Goal: Task Accomplishment & Management: Manage account settings

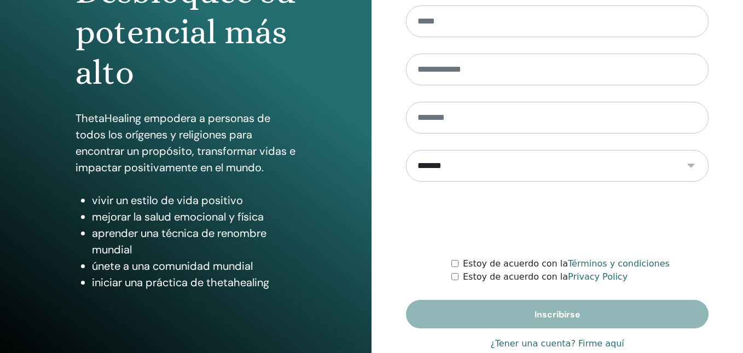
scroll to position [172, 0]
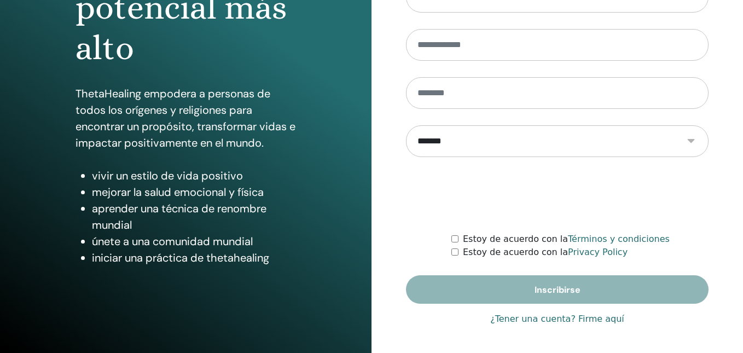
click at [568, 321] on link "¿Tener una cuenta? Firme aquí" at bounding box center [557, 319] width 134 height 13
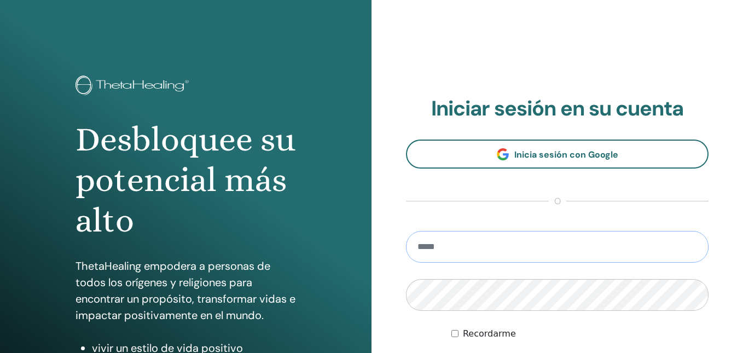
click at [461, 242] on input "email" at bounding box center [557, 247] width 303 height 32
type input "**********"
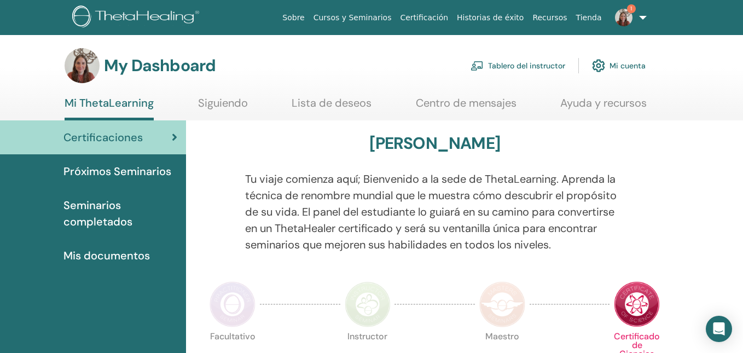
click at [539, 63] on link "Tablero del instructor" at bounding box center [518, 66] width 95 height 24
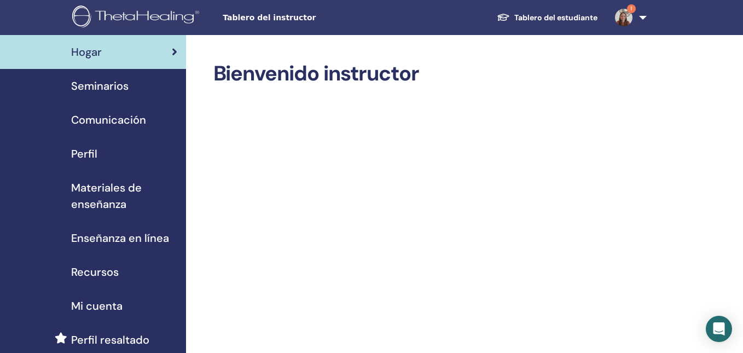
click at [140, 85] on div "Seminarios" at bounding box center [93, 86] width 169 height 16
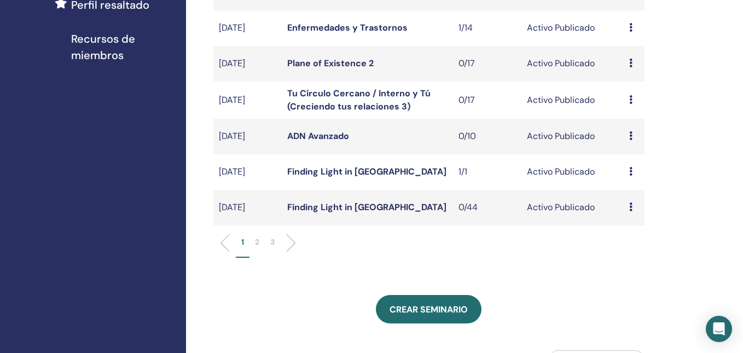
scroll to position [386, 0]
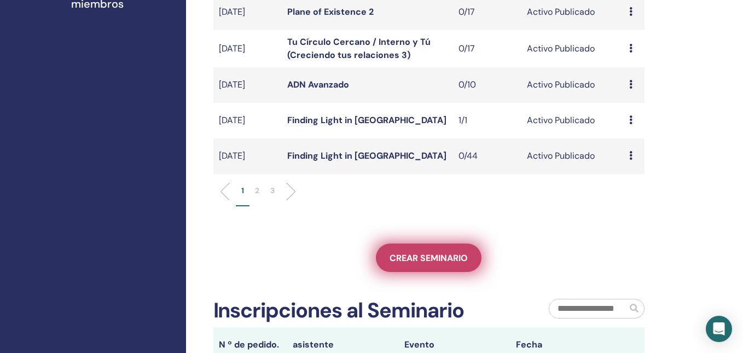
click at [423, 256] on span "Crear seminario" at bounding box center [429, 257] width 78 height 11
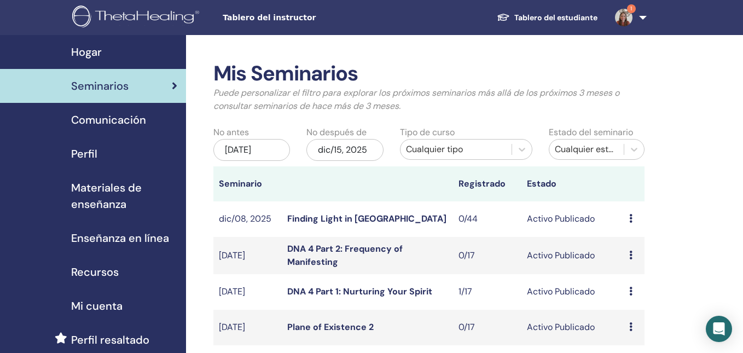
click at [438, 152] on div "Cualquier tipo" at bounding box center [456, 149] width 101 height 13
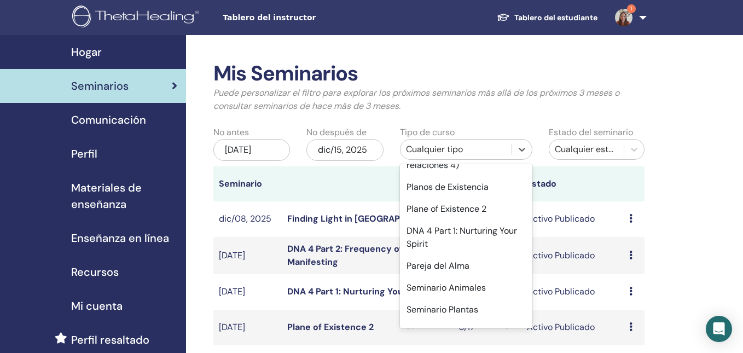
scroll to position [449, 0]
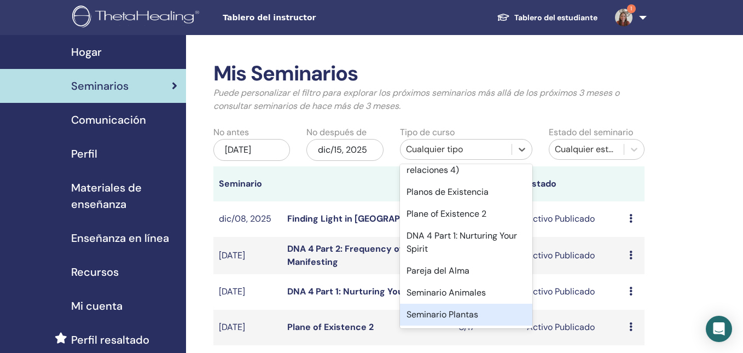
click at [465, 313] on div "Seminario Plantas" at bounding box center [466, 315] width 133 height 22
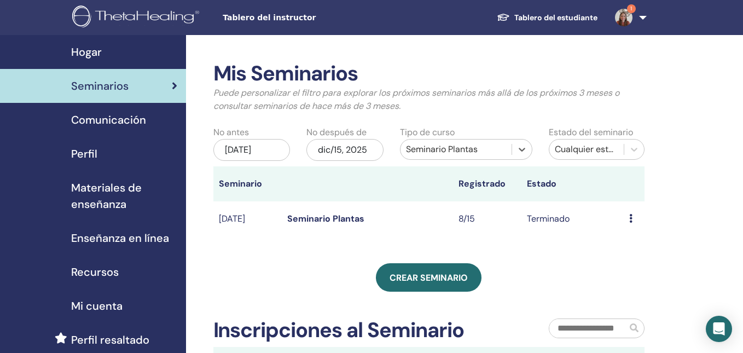
click at [632, 219] on icon at bounding box center [630, 218] width 3 height 9
click at [632, 244] on link "asistentes" at bounding box center [632, 244] width 42 height 11
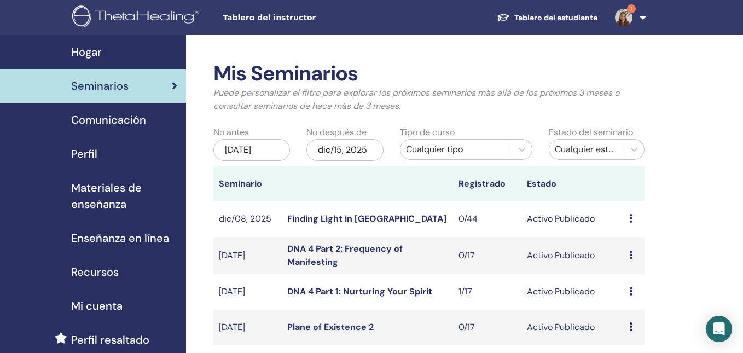
click at [424, 149] on div "Cualquier tipo" at bounding box center [456, 149] width 101 height 13
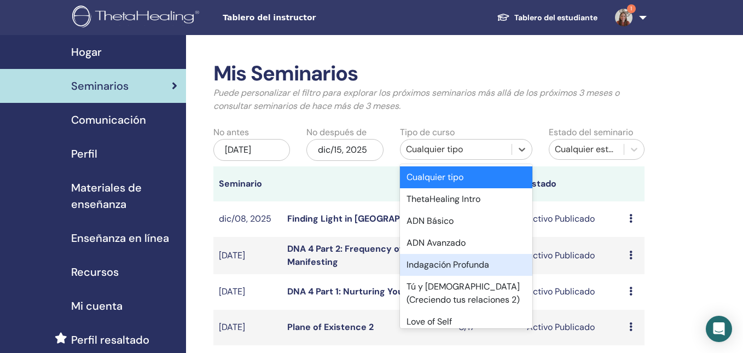
click at [441, 263] on div "Indagación Profunda" at bounding box center [466, 265] width 133 height 22
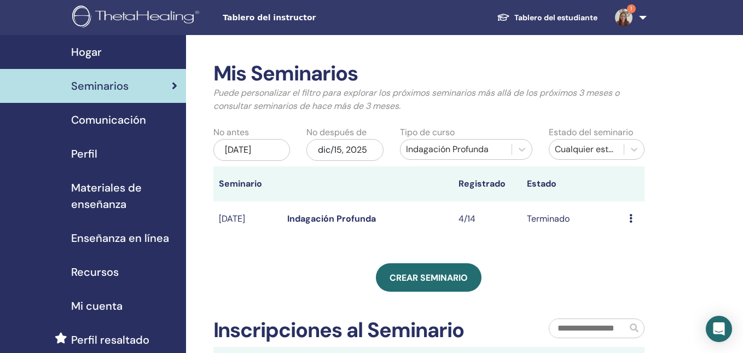
click at [629, 218] on icon at bounding box center [630, 218] width 3 height 9
click at [634, 243] on link "asistentes" at bounding box center [630, 243] width 42 height 11
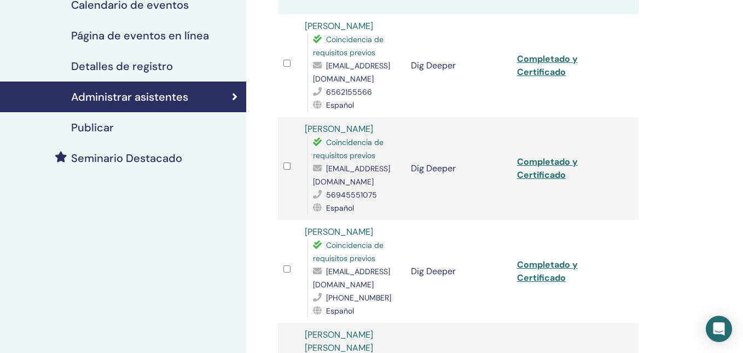
scroll to position [199, 0]
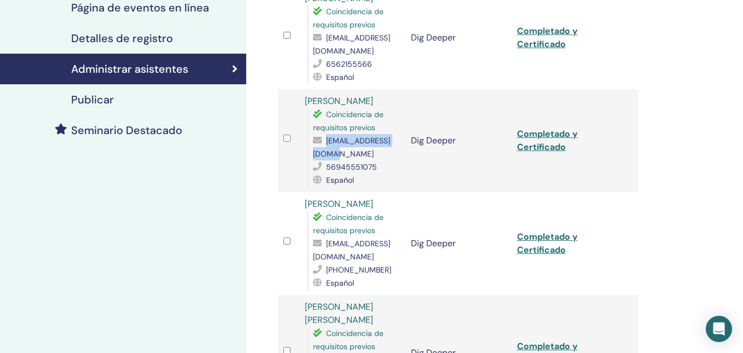
drag, startPoint x: 402, startPoint y: 155, endPoint x: 313, endPoint y: 157, distance: 89.2
click at [313, 157] on span "m.merinogue@gmail.com" at bounding box center [351, 147] width 77 height 23
copy span "m.merinogue@gmail.com"
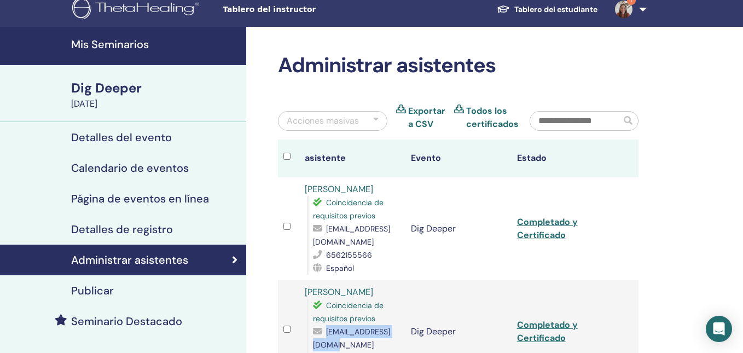
scroll to position [0, 0]
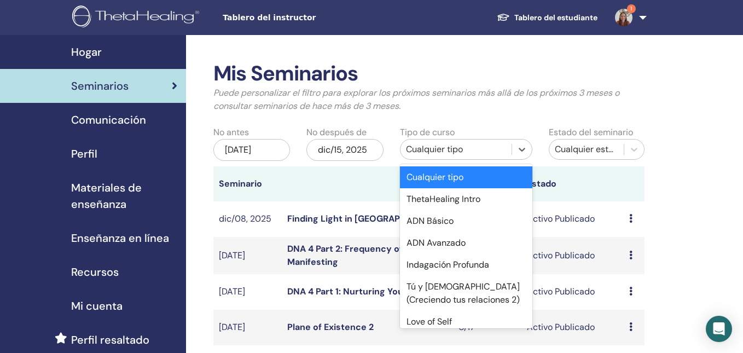
click at [449, 153] on div "Cualquier tipo" at bounding box center [456, 149] width 101 height 13
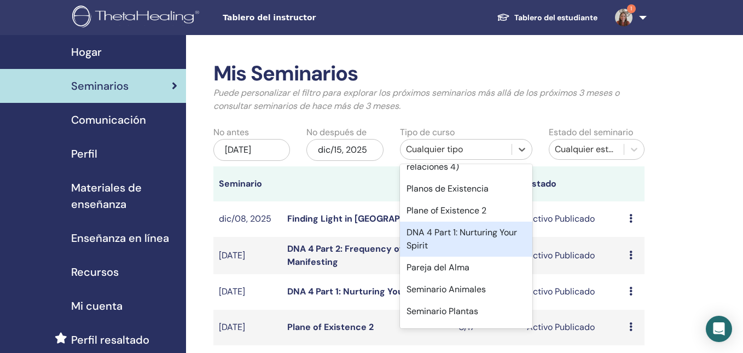
scroll to position [454, 0]
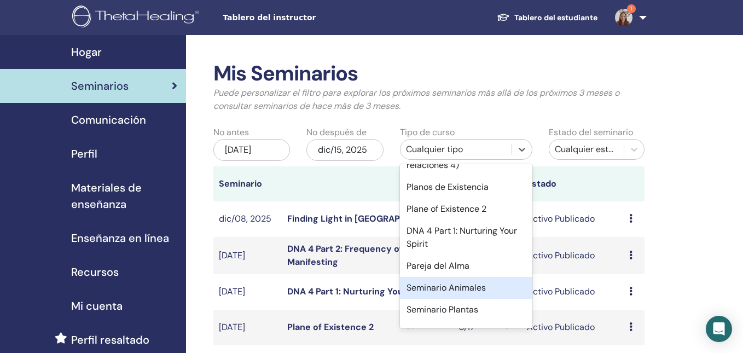
click at [464, 288] on div "Seminario Animales" at bounding box center [466, 288] width 133 height 22
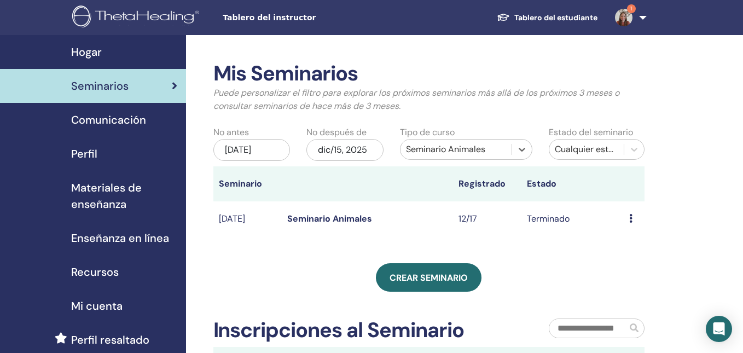
click at [631, 217] on icon at bounding box center [630, 218] width 3 height 9
click at [631, 242] on link "asistentes" at bounding box center [632, 241] width 42 height 11
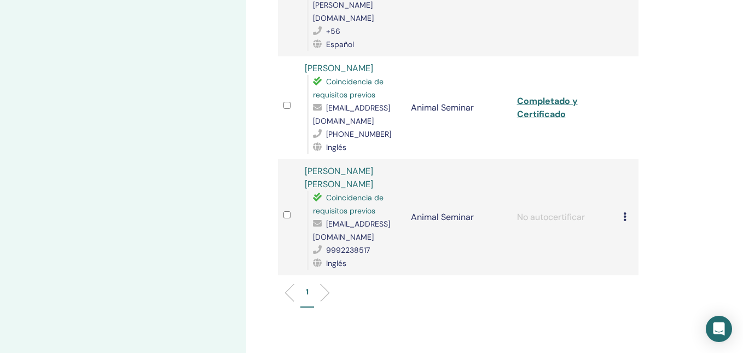
scroll to position [1265, 0]
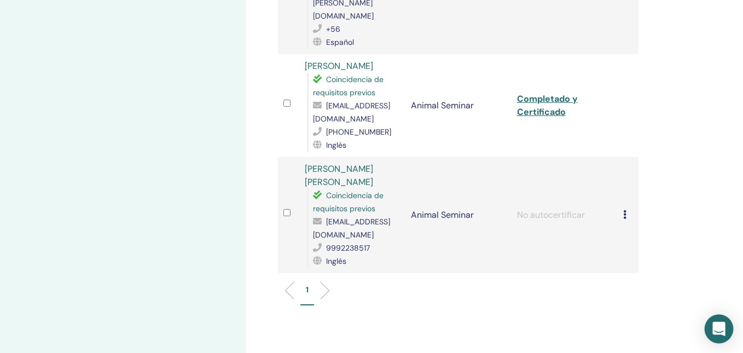
click at [723, 325] on icon "Open Intercom Messenger" at bounding box center [719, 329] width 13 height 14
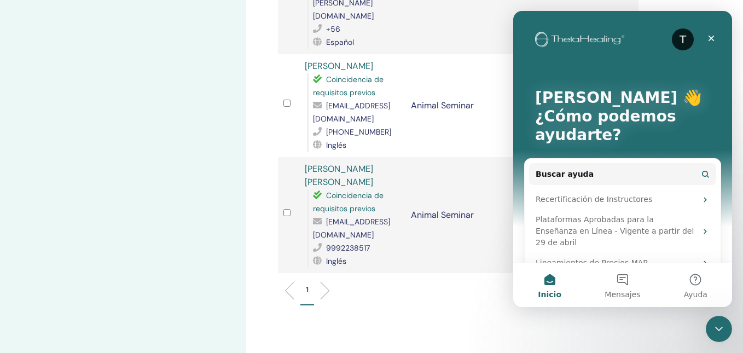
scroll to position [0, 0]
click at [628, 282] on button "Mensajes" at bounding box center [622, 285] width 73 height 44
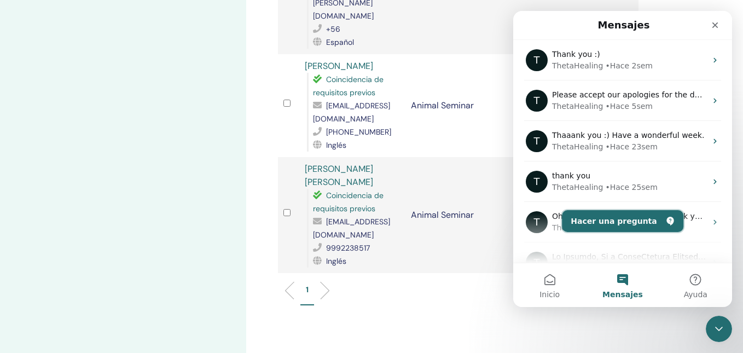
click at [622, 224] on button "Hacer una pregunta" at bounding box center [623, 221] width 122 height 22
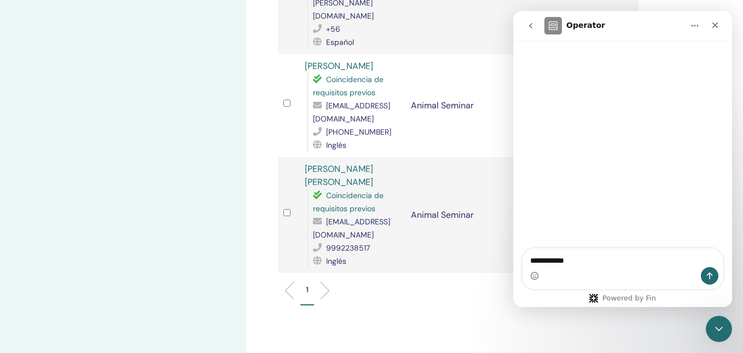
type textarea "**********"
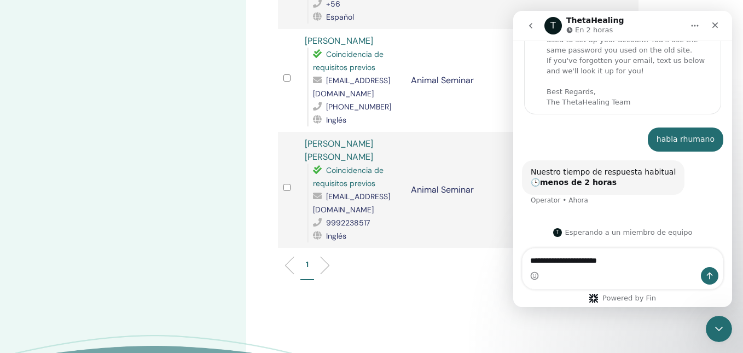
scroll to position [75, 0]
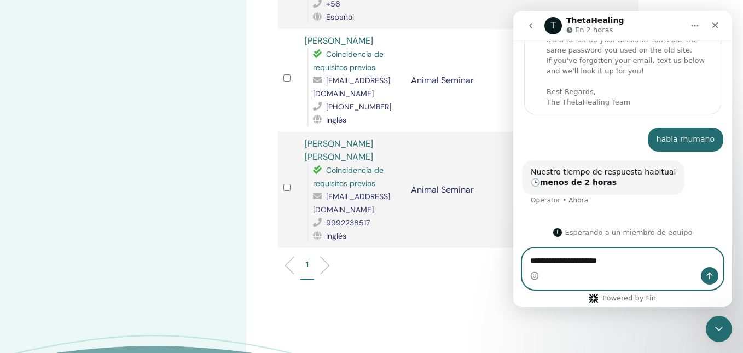
paste textarea "**********"
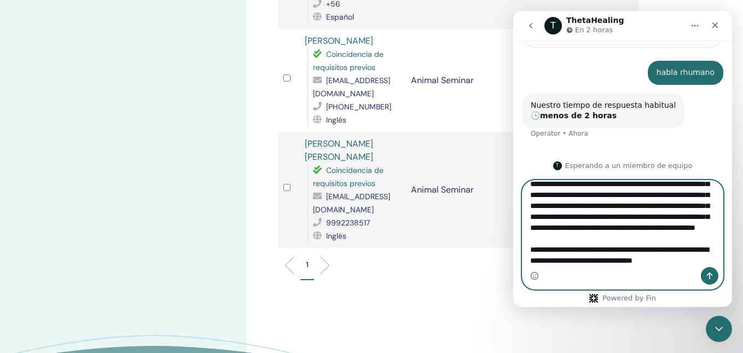
scroll to position [121, 0]
click at [657, 264] on textarea "**********" at bounding box center [623, 224] width 200 height 86
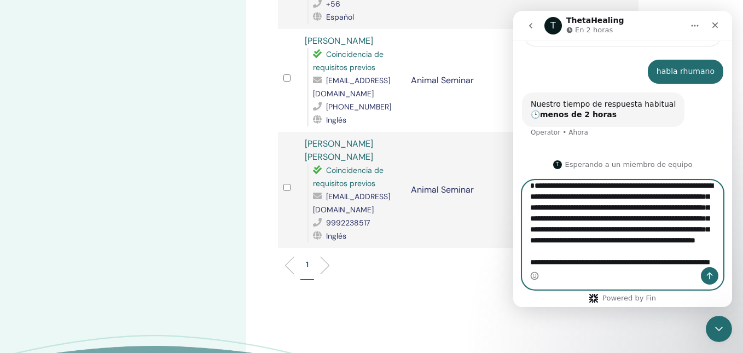
scroll to position [0, 0]
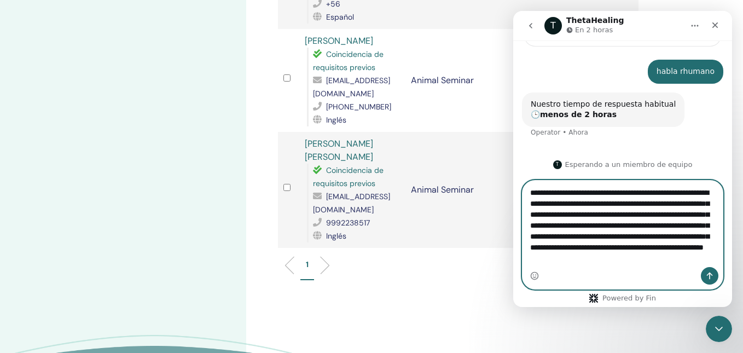
paste textarea "**********"
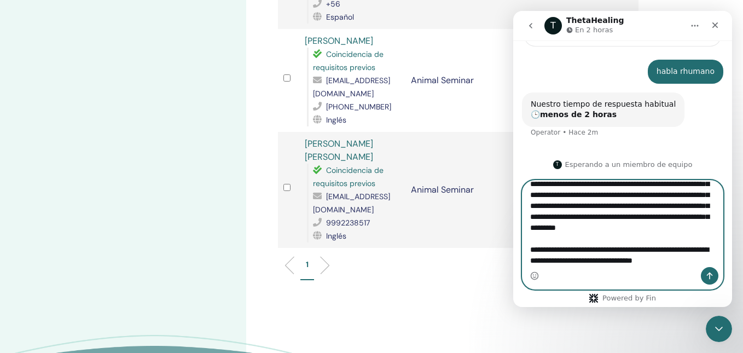
scroll to position [41, 0]
click at [679, 210] on textarea "**********" at bounding box center [623, 224] width 200 height 86
paste textarea "Escribe un mensaje..."
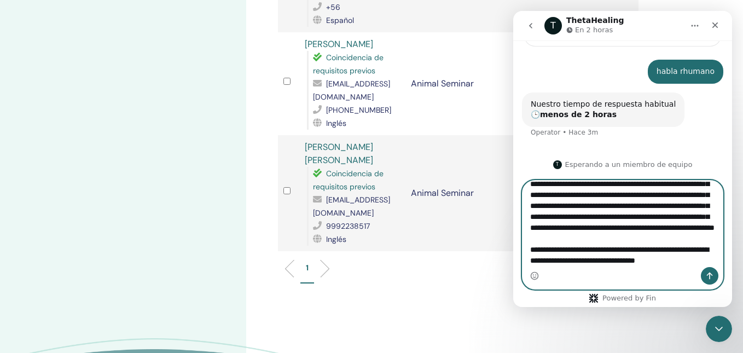
scroll to position [53, 0]
paste textarea "**********"
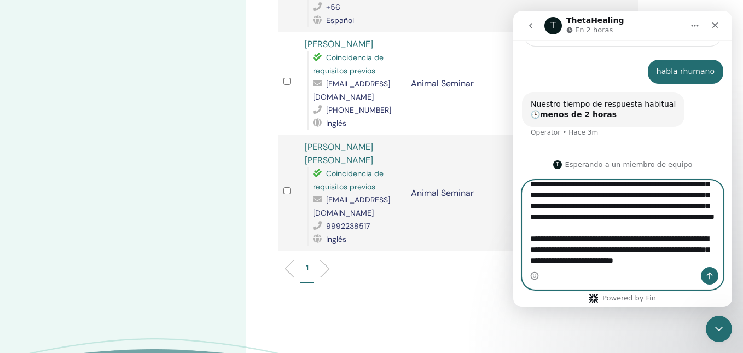
scroll to position [83, 0]
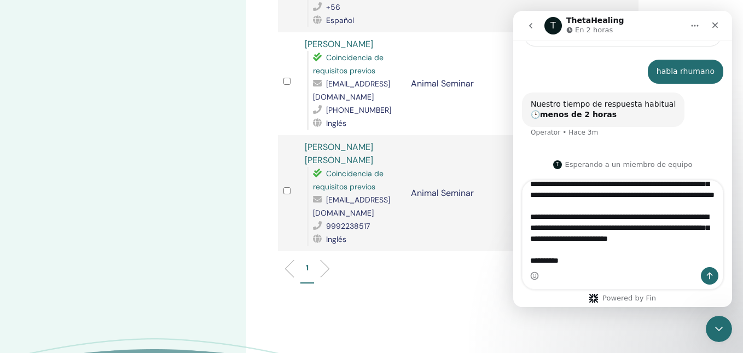
click at [531, 281] on div "Intercom Messenger" at bounding box center [534, 276] width 9 height 18
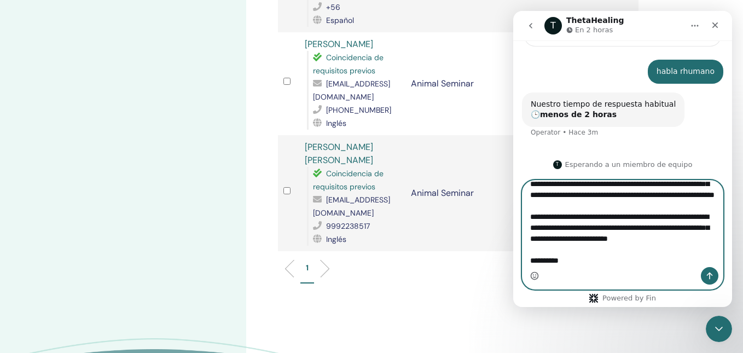
click at [536, 276] on icon "Selector de emoji" at bounding box center [534, 275] width 9 height 9
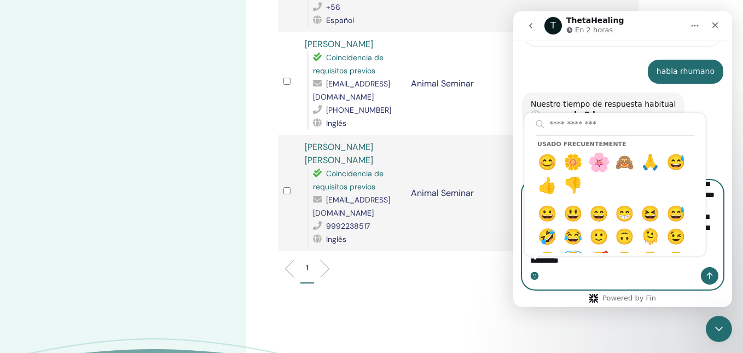
type textarea "**********"
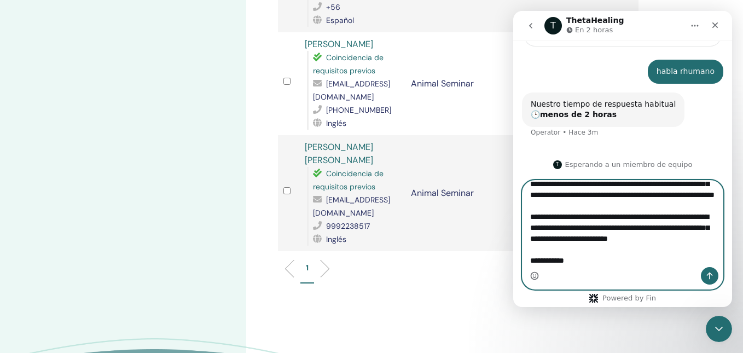
click at [614, 251] on textarea "**********" at bounding box center [623, 224] width 200 height 86
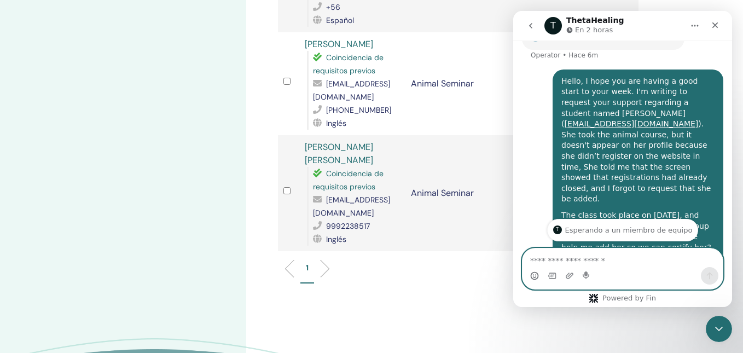
scroll to position [199, 0]
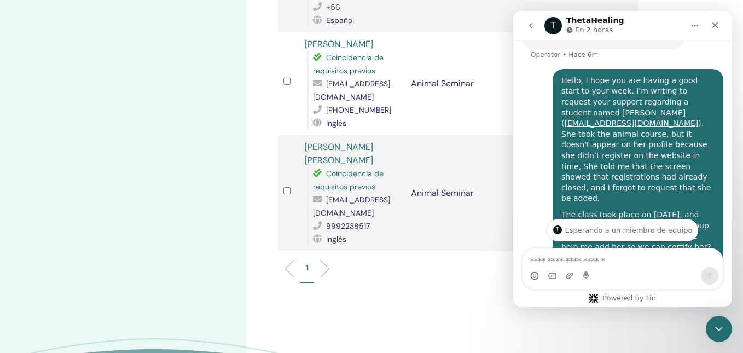
click at [690, 147] on div "Hello, I hope you are having a good start to your week. I'm writing to request …" at bounding box center [638, 140] width 153 height 129
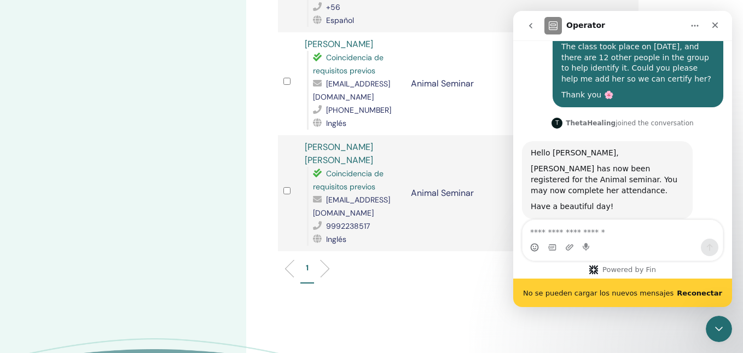
scroll to position [356, 0]
click at [698, 147] on div "Hello Dani, Melisa has now been registered for the Animal seminar. You may now …" at bounding box center [622, 192] width 201 height 102
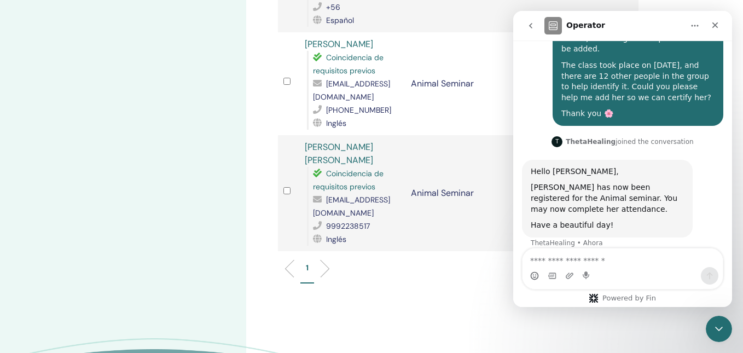
scroll to position [328, 0]
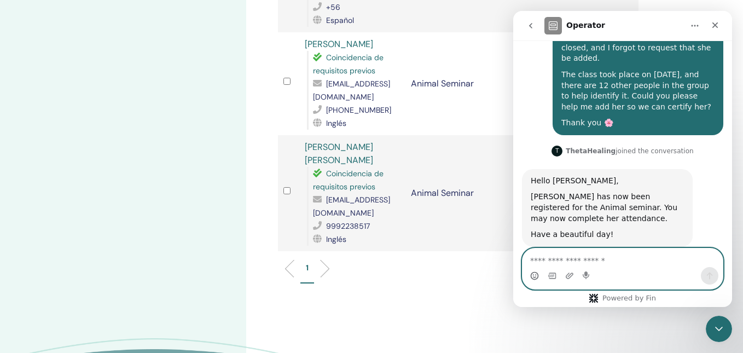
click at [630, 260] on textarea "Escribe un mensaje..." at bounding box center [623, 257] width 200 height 19
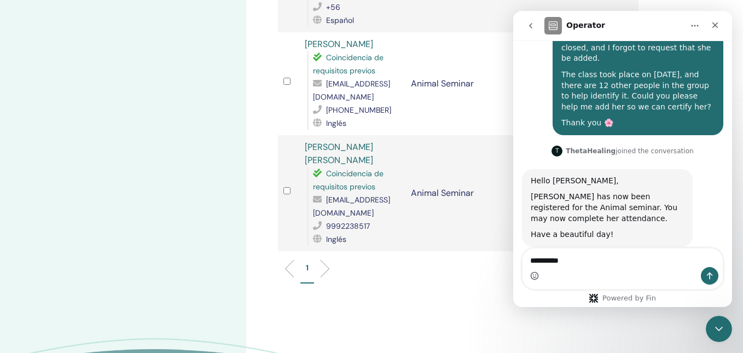
click at [539, 275] on div "Intercom Messenger" at bounding box center [623, 276] width 200 height 18
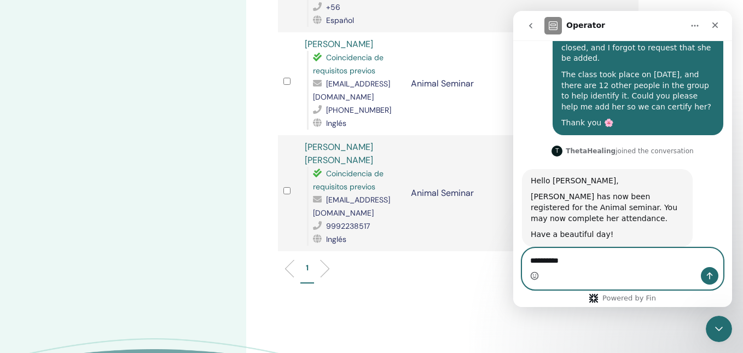
click at [533, 276] on icon "Selector de emoji" at bounding box center [534, 275] width 9 height 9
type textarea "**********"
click at [710, 276] on icon "Enviar un mensaje…" at bounding box center [710, 276] width 6 height 7
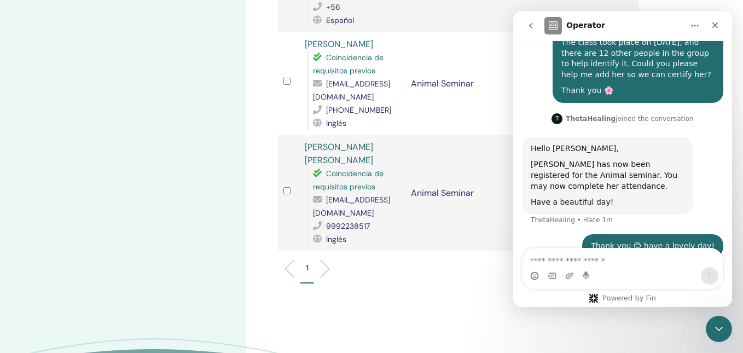
click at [534, 26] on icon "go back" at bounding box center [531, 25] width 9 height 9
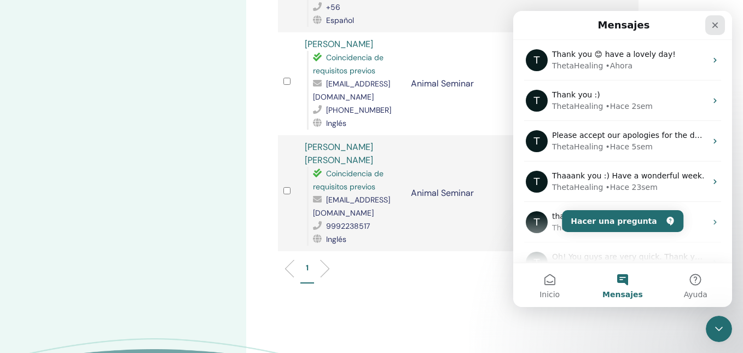
click at [718, 28] on icon "Cerrar" at bounding box center [715, 25] width 9 height 9
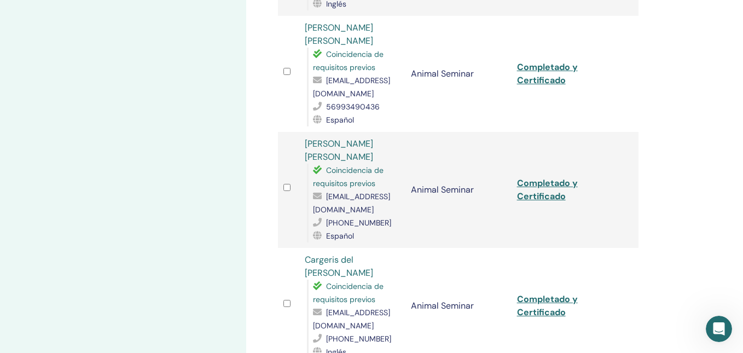
scroll to position [396, 0]
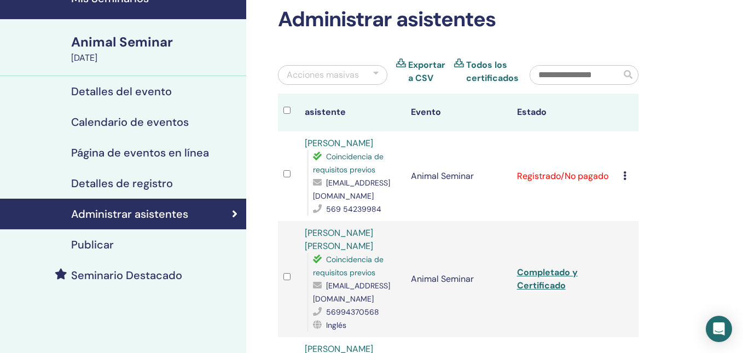
scroll to position [57, 0]
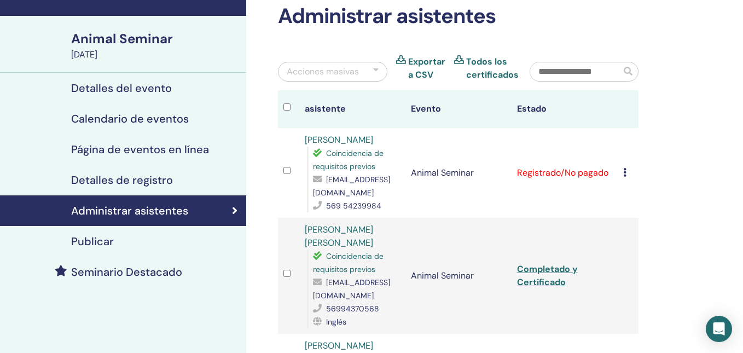
click at [625, 171] on icon at bounding box center [624, 172] width 3 height 9
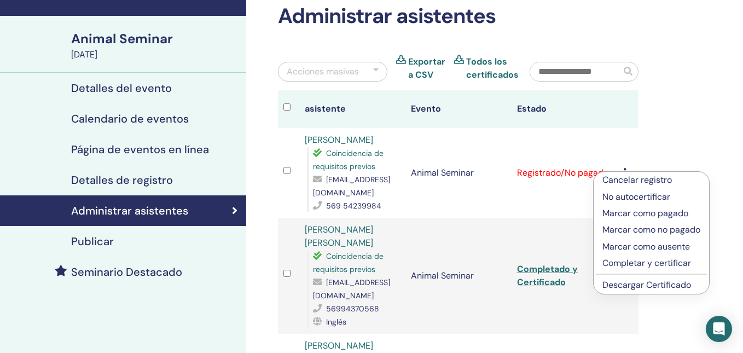
click at [641, 262] on p "Completar y certificar" at bounding box center [652, 263] width 98 height 13
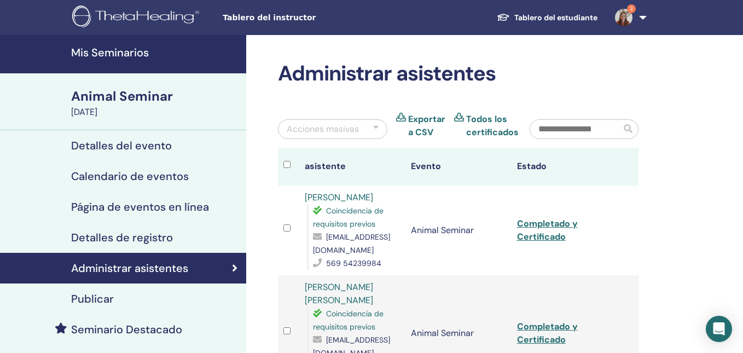
click at [153, 54] on h4 "Mis Seminarios" at bounding box center [155, 52] width 169 height 13
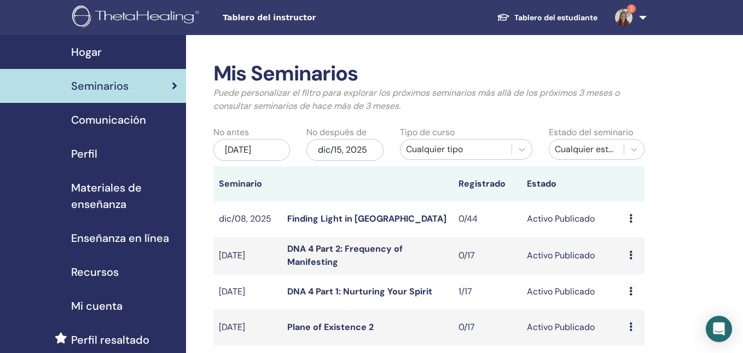
click at [449, 147] on div "Cualquier tipo" at bounding box center [456, 149] width 101 height 13
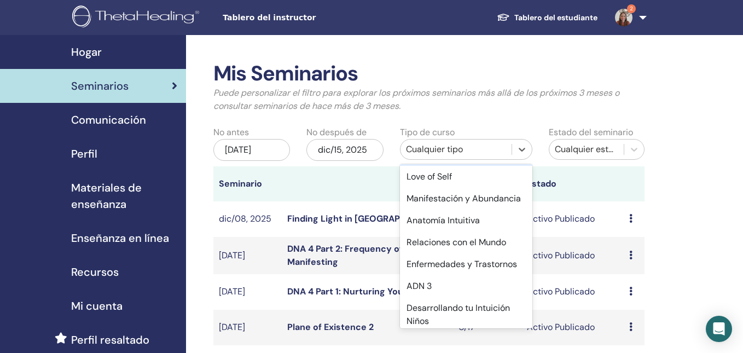
scroll to position [160, 0]
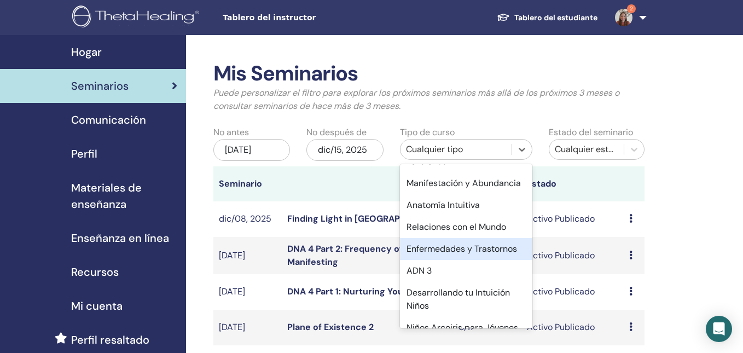
click at [464, 248] on div "Enfermedades y Trastornos" at bounding box center [466, 249] width 133 height 22
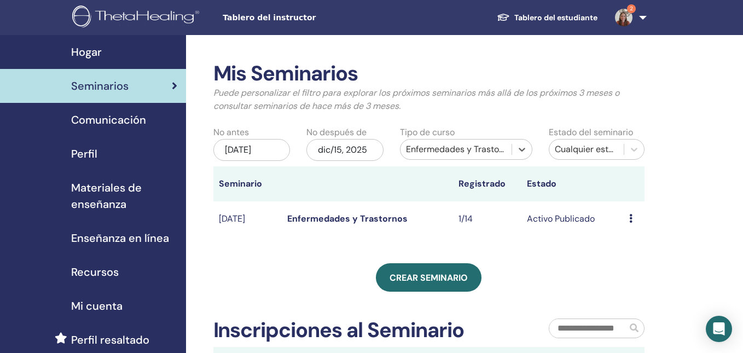
scroll to position [8, 0]
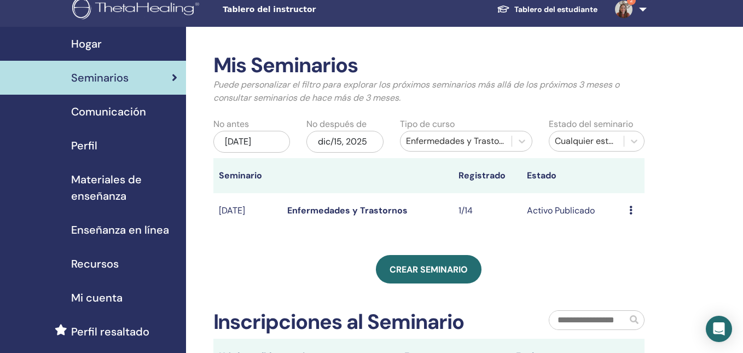
click at [635, 212] on div "Avance Editar asistentes Cancelar" at bounding box center [634, 210] width 10 height 13
click at [637, 252] on link "asistentes" at bounding box center [636, 253] width 42 height 11
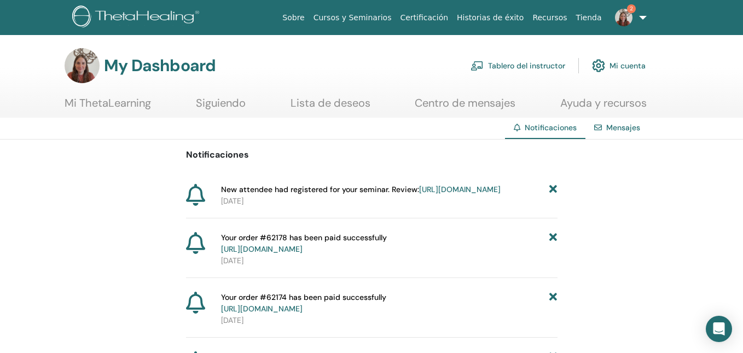
click at [471, 194] on link "[URL][DOMAIN_NAME]" at bounding box center [460, 189] width 82 height 10
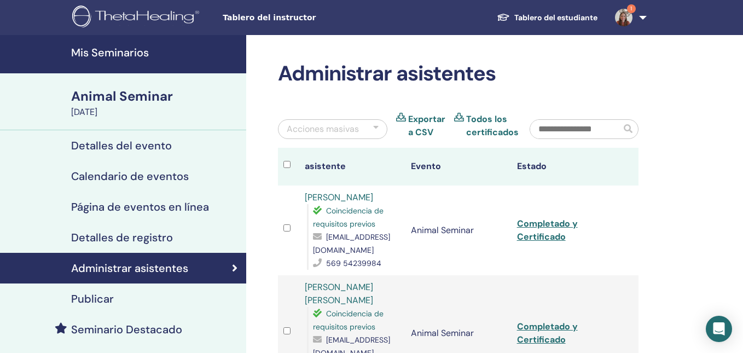
click at [628, 19] on img at bounding box center [624, 18] width 18 height 18
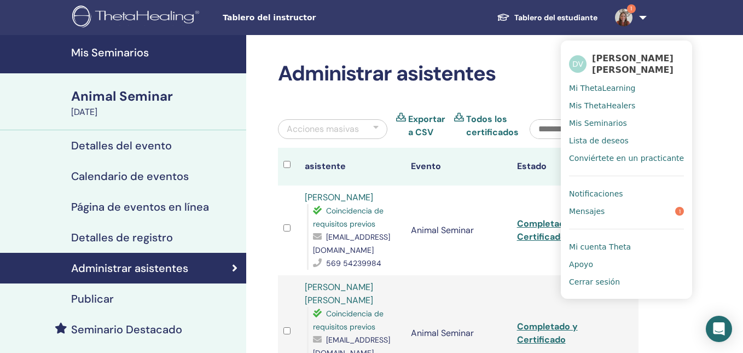
click at [628, 191] on link "Notificaciones" at bounding box center [626, 194] width 115 height 18
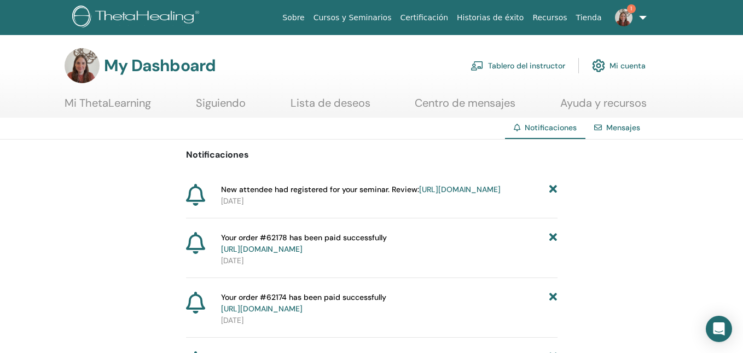
click at [553, 189] on icon at bounding box center [554, 189] width 8 height 11
